Goal: Navigation & Orientation: Understand site structure

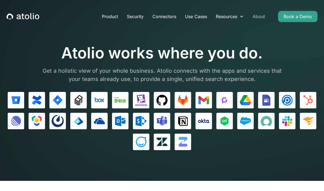
click at [259, 16] on link "About" at bounding box center [258, 16] width 21 height 11
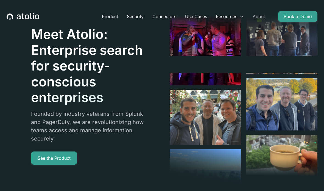
click at [262, 17] on link "About" at bounding box center [258, 16] width 21 height 11
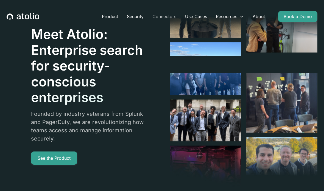
click at [164, 14] on link "Connectors" at bounding box center [164, 16] width 33 height 11
